Goal: Task Accomplishment & Management: Use online tool/utility

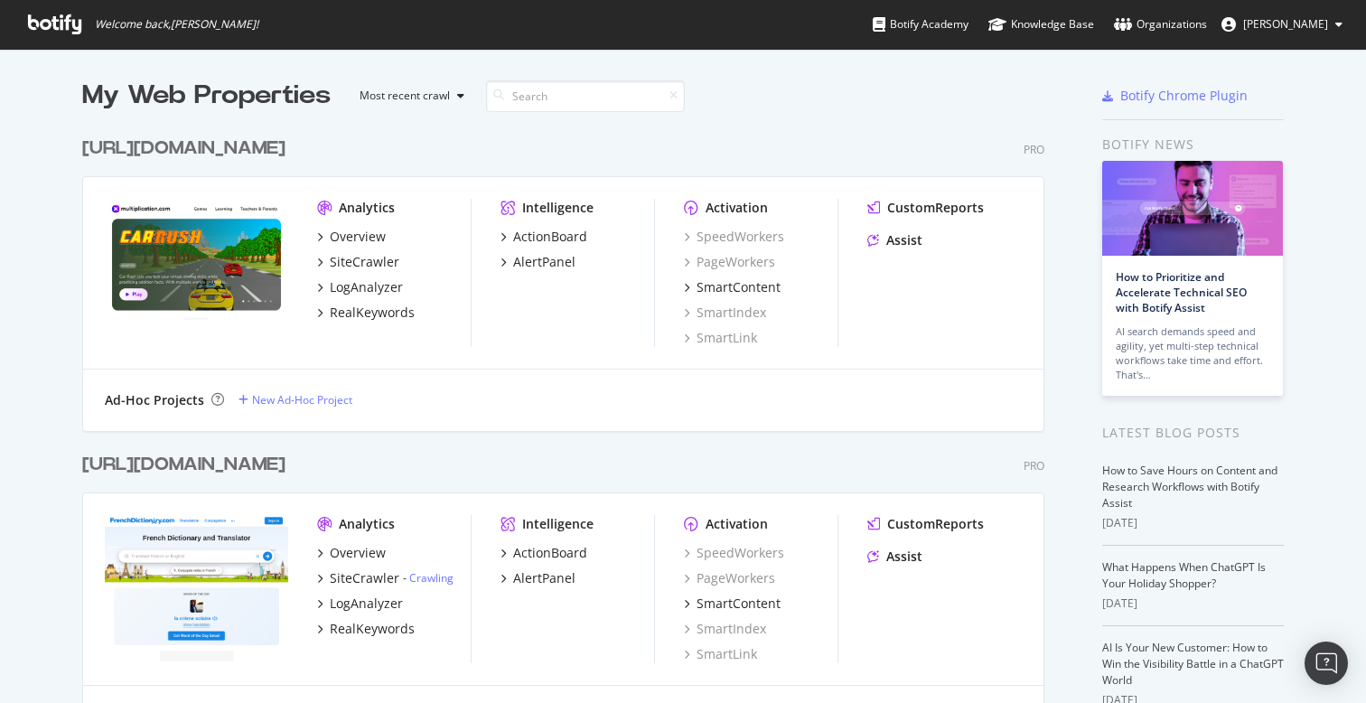
scroll to position [703, 1366]
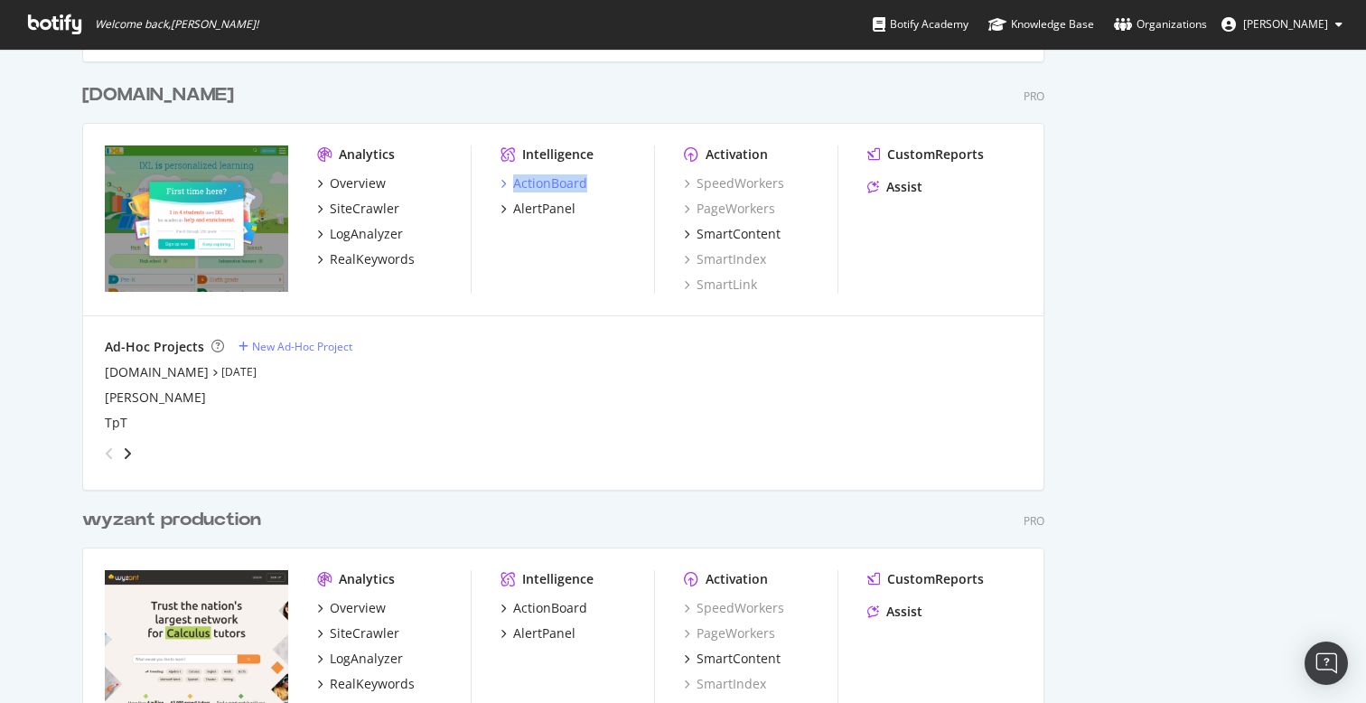
scroll to position [4633, 0]
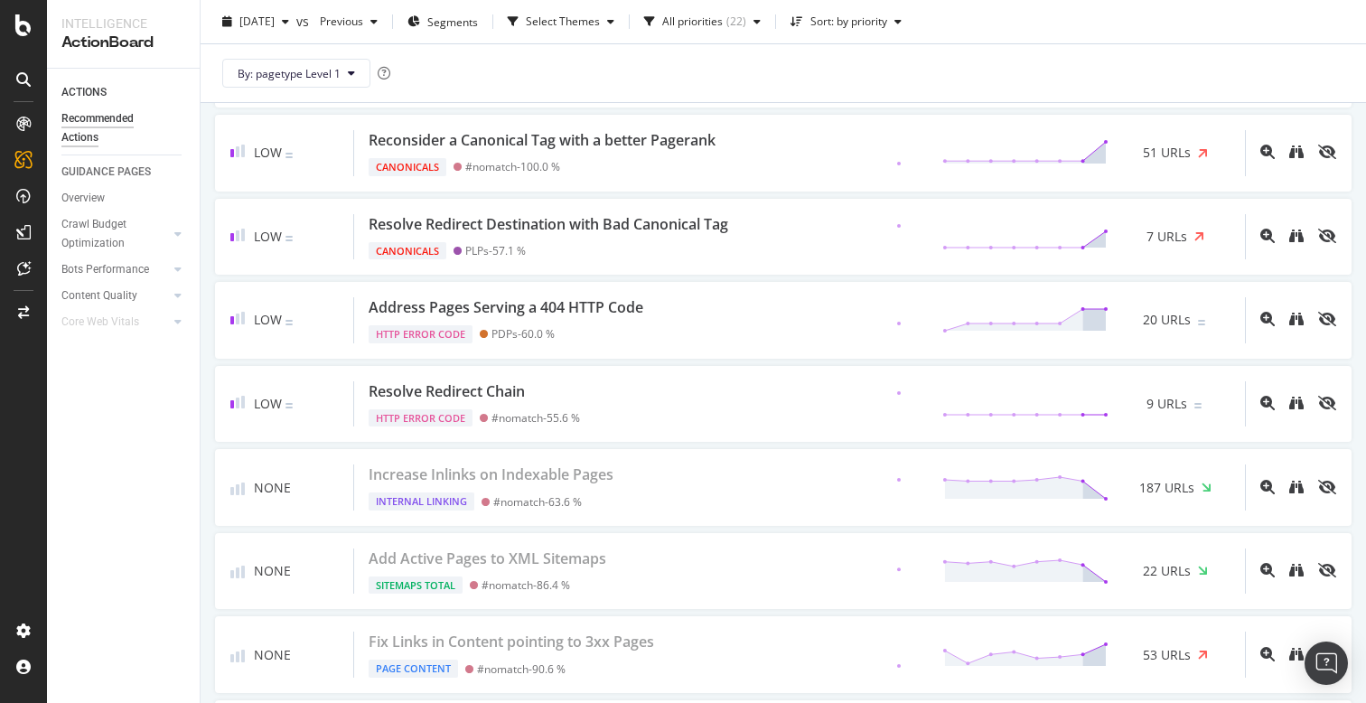
scroll to position [1765, 0]
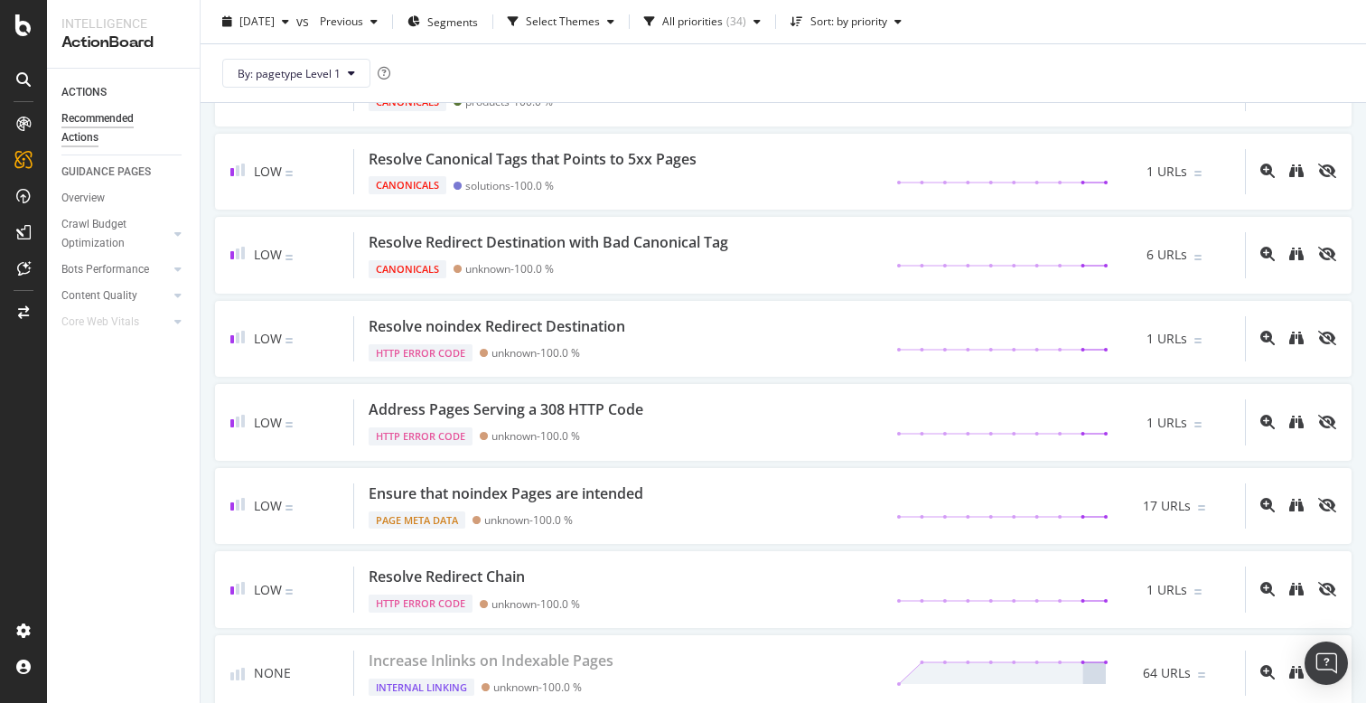
scroll to position [3008, 0]
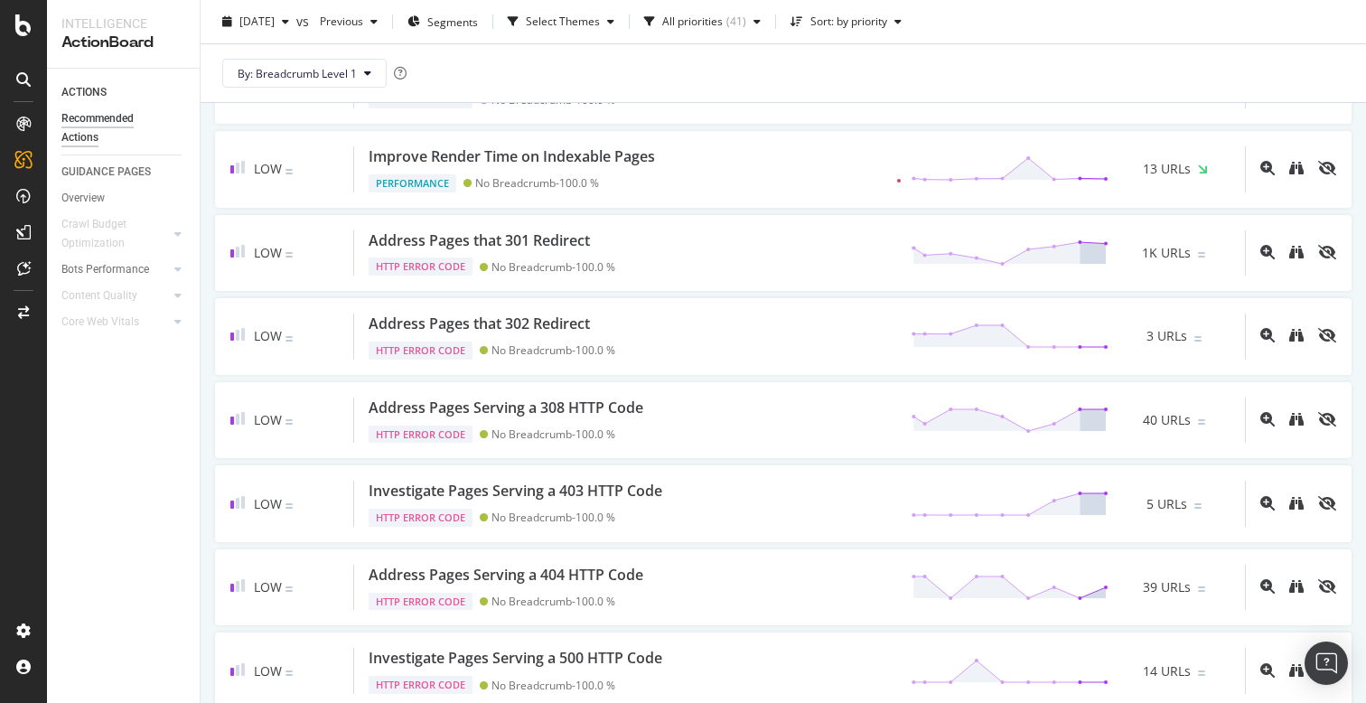
scroll to position [2540, 0]
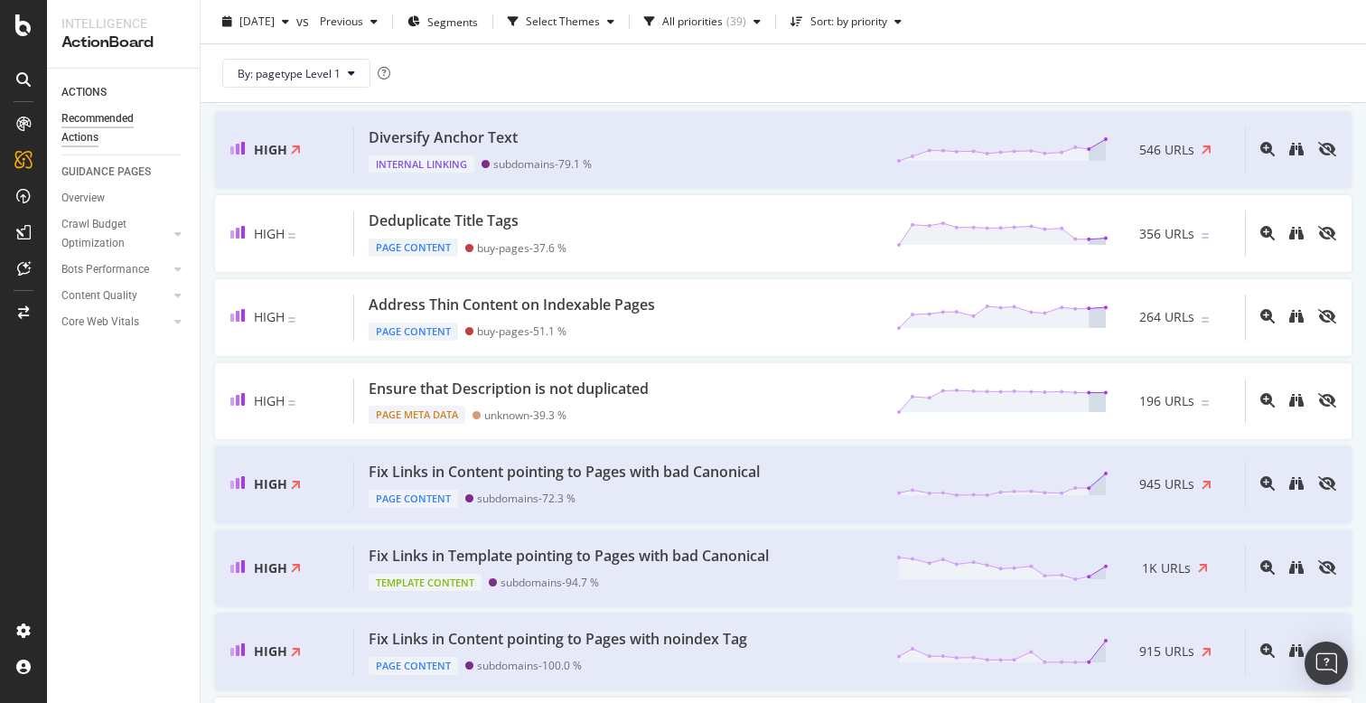
scroll to position [506, 0]
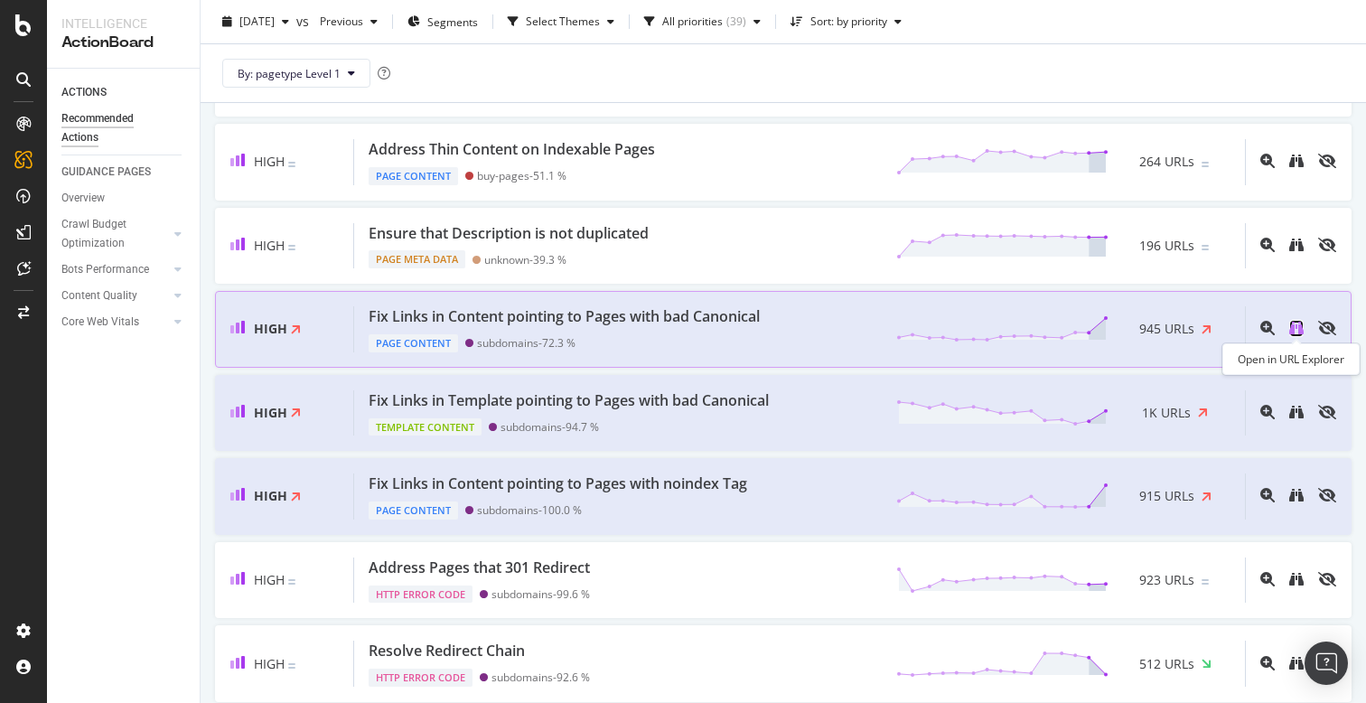
click at [1297, 328] on icon "binoculars" at bounding box center [1296, 328] width 14 height 14
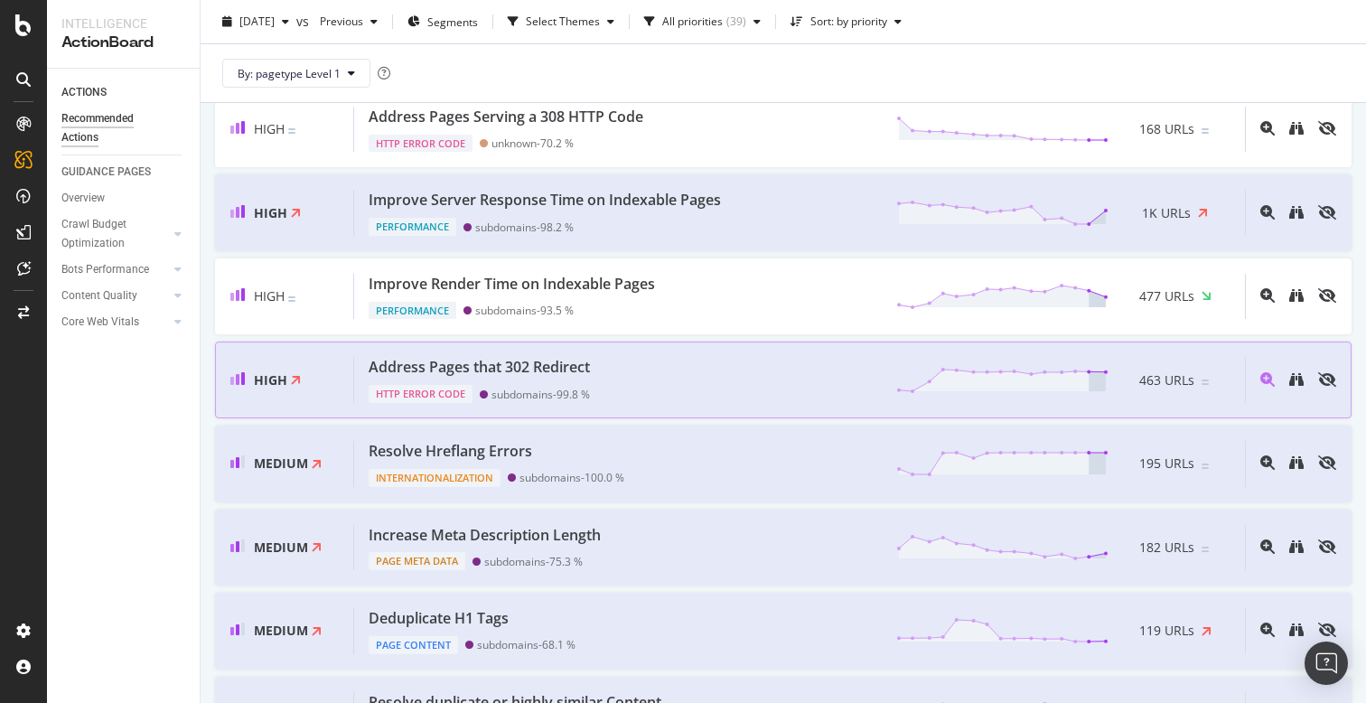
scroll to position [1213, 0]
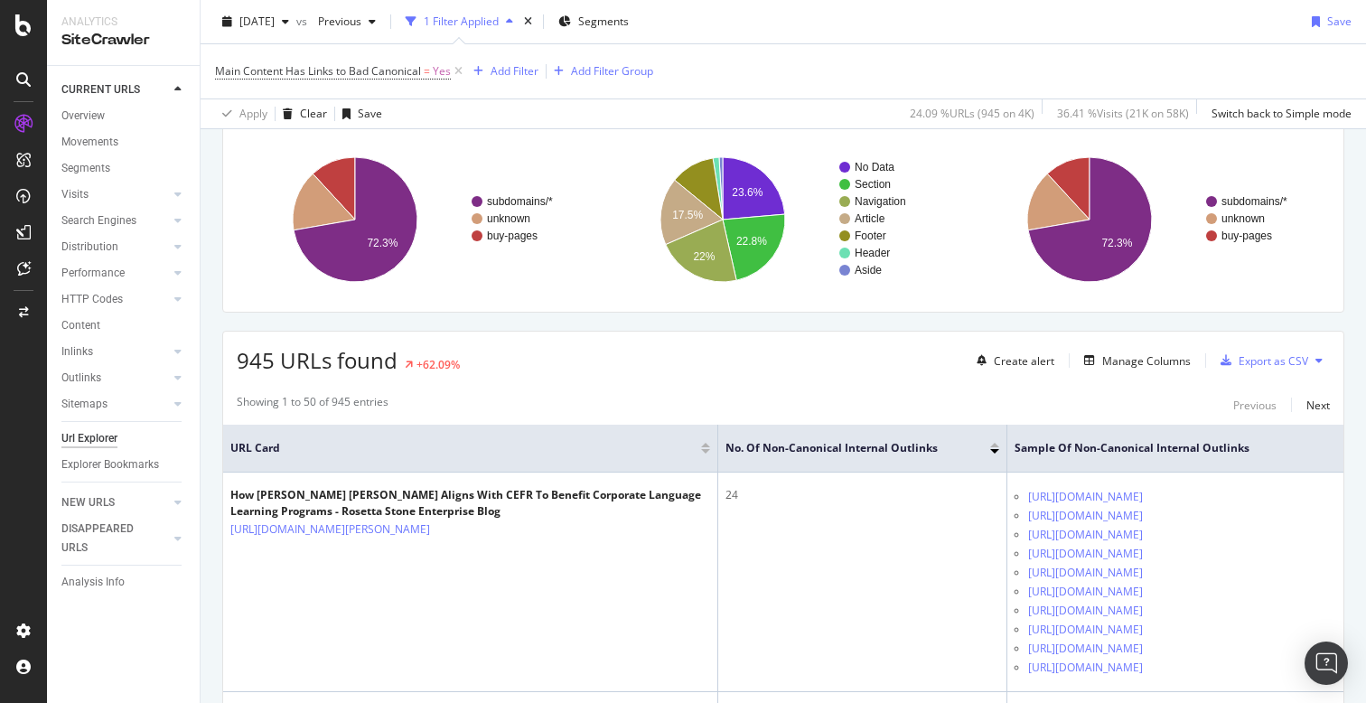
scroll to position [146, 0]
